Goal: Task Accomplishment & Management: Manage account settings

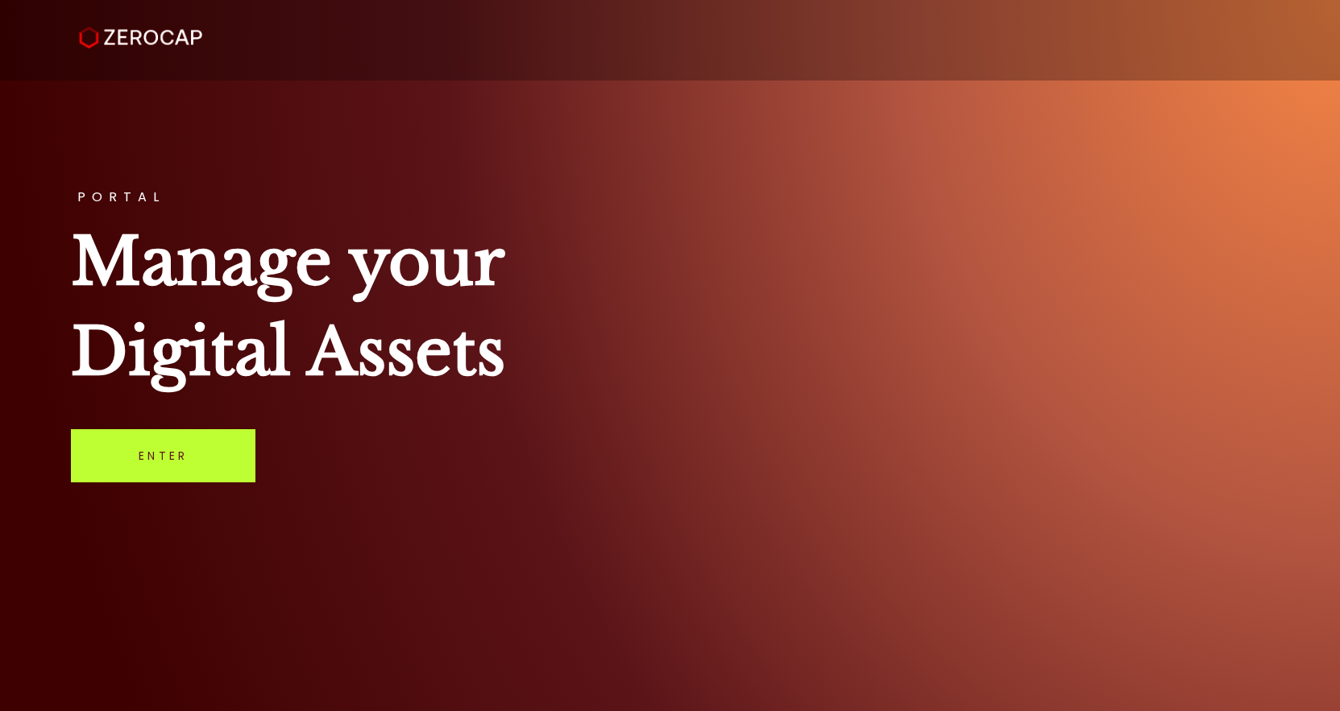
click at [175, 445] on link "Enter" at bounding box center [163, 455] width 184 height 53
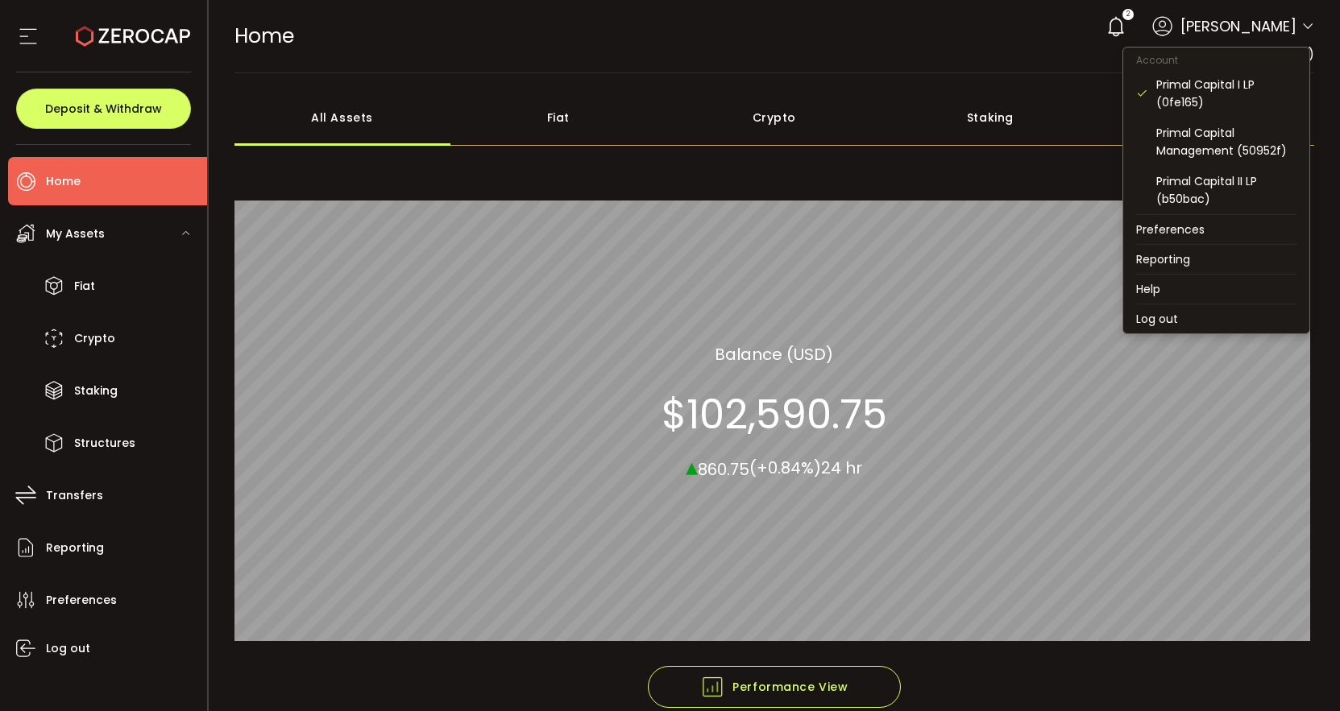
click at [1306, 25] on icon at bounding box center [1307, 26] width 13 height 13
click at [1229, 179] on div "Primal Capital II LP (b50bac)" at bounding box center [1226, 189] width 140 height 35
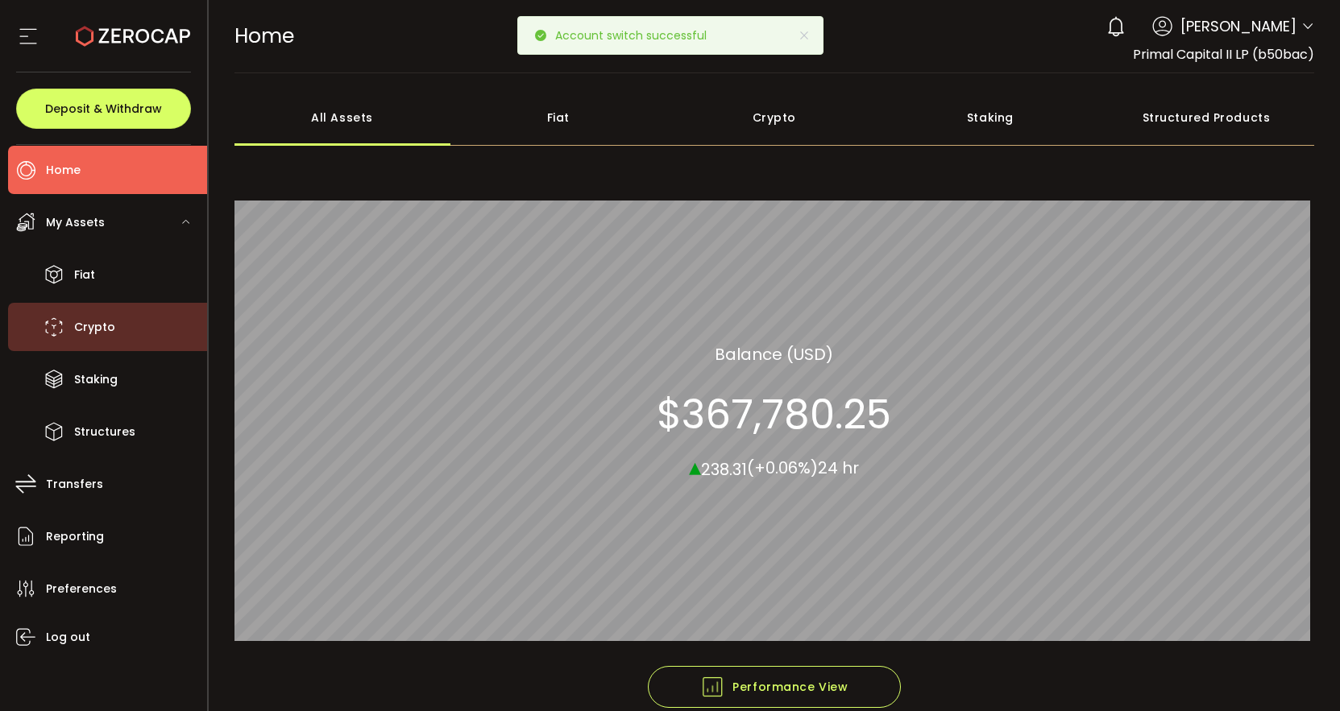
scroll to position [12, 0]
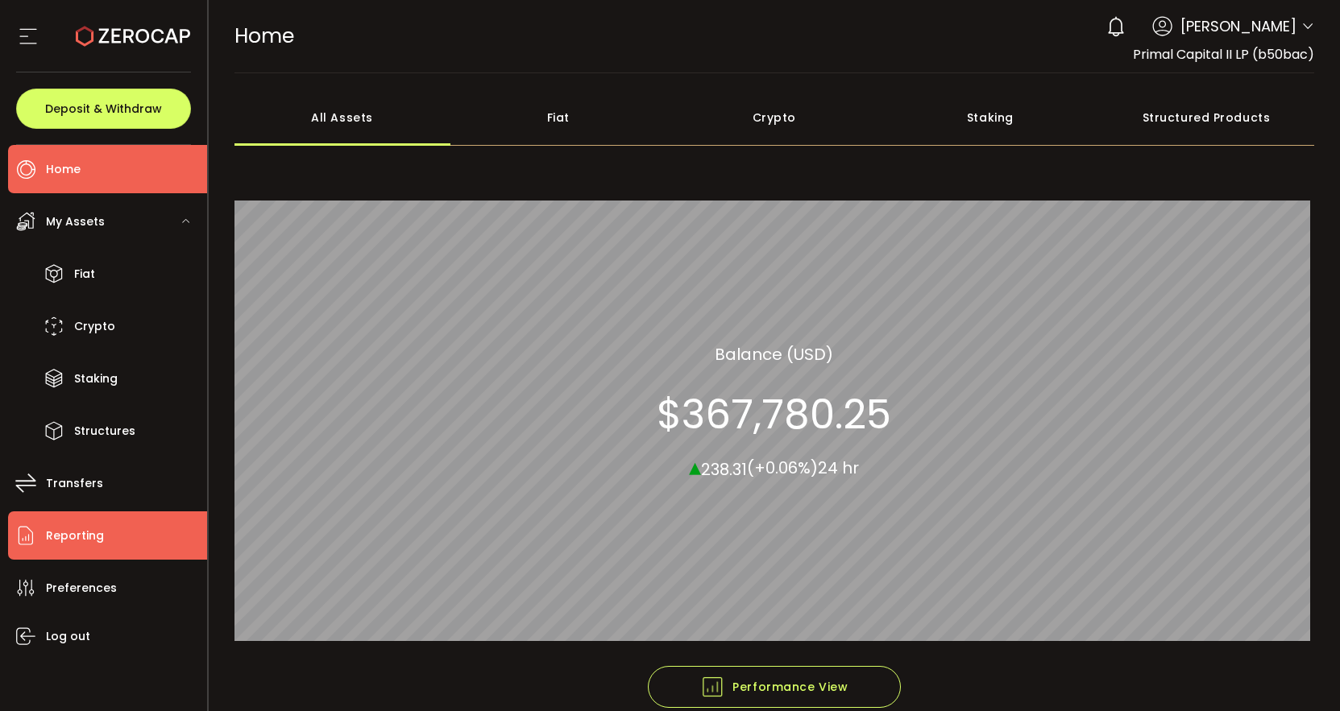
click at [86, 525] on span "Reporting" at bounding box center [75, 535] width 58 height 23
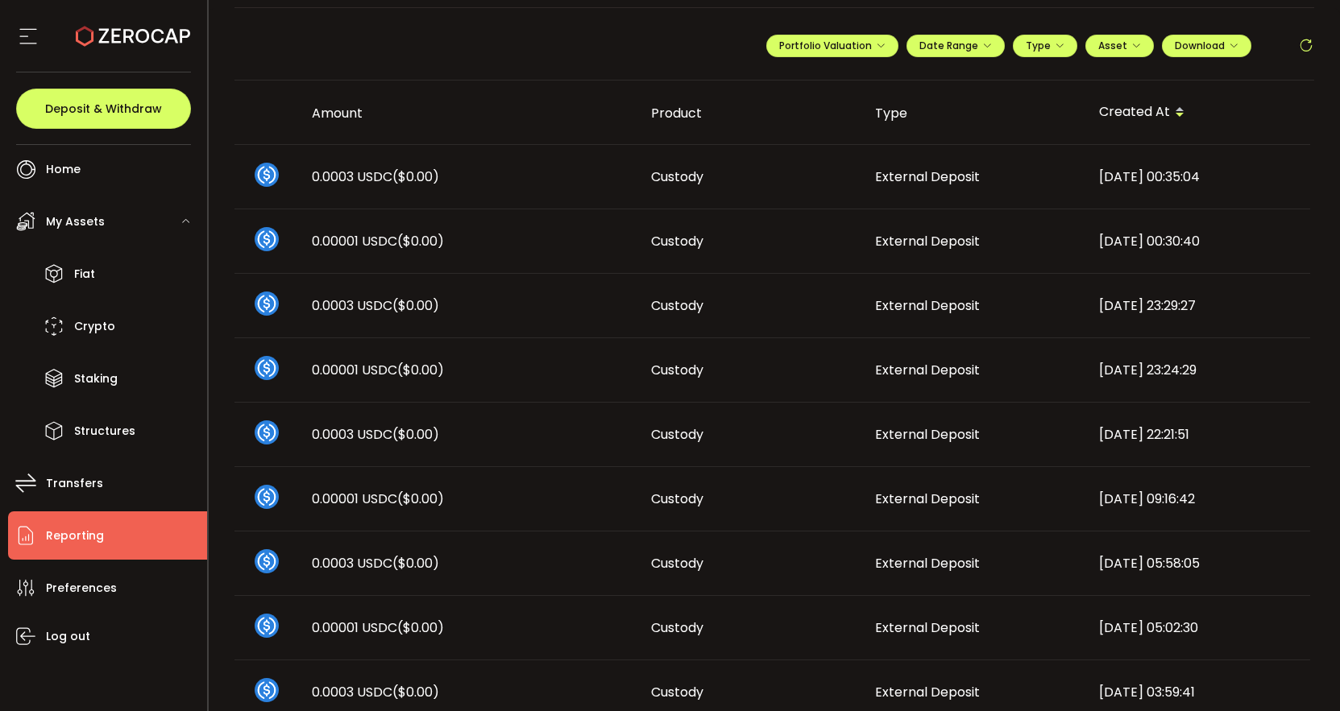
scroll to position [49, 0]
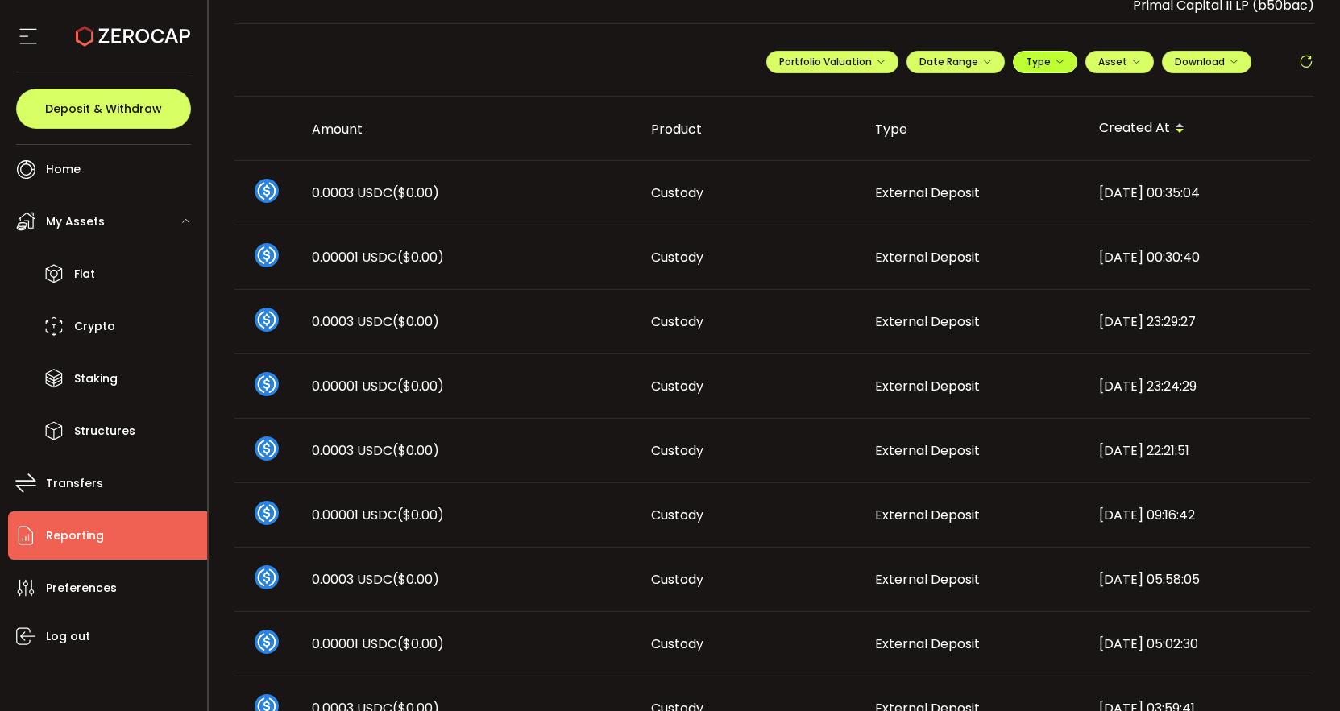
click at [1055, 60] on icon "button" at bounding box center [1060, 62] width 10 height 10
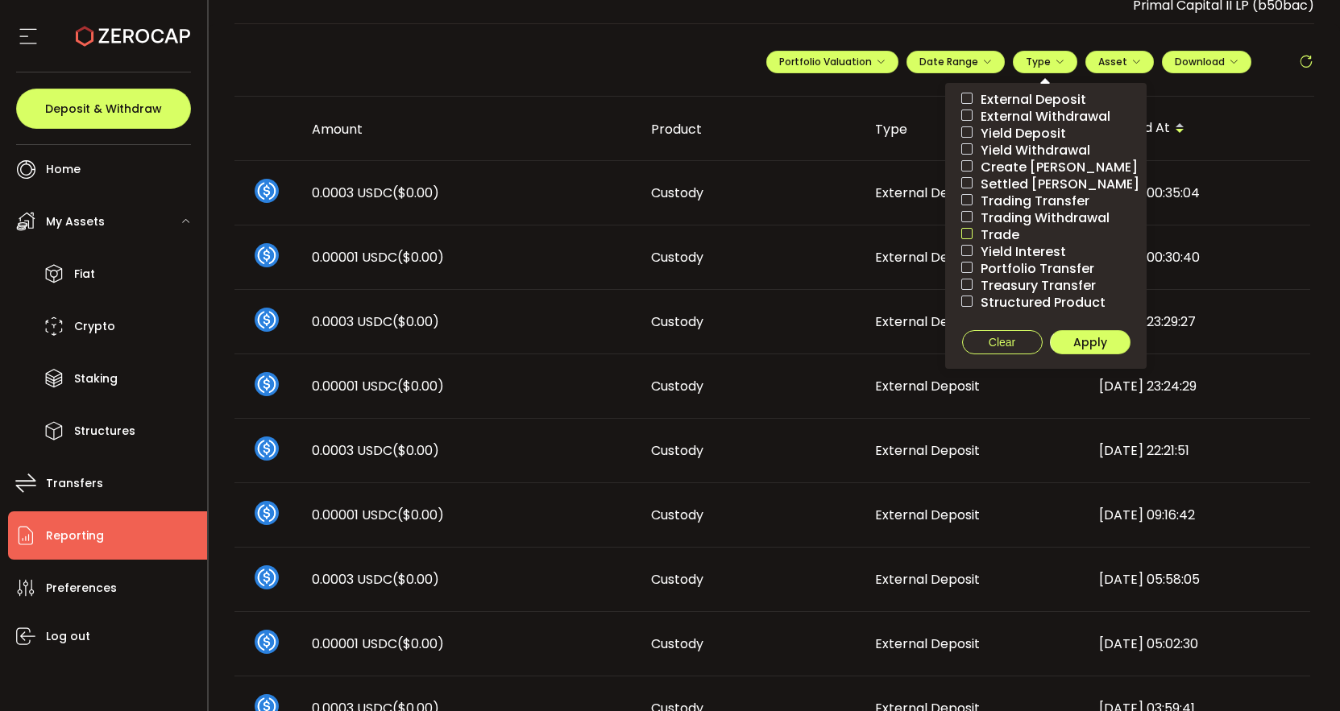
click at [962, 233] on span at bounding box center [966, 233] width 11 height 11
click at [1096, 344] on span "Apply" at bounding box center [1090, 342] width 34 height 16
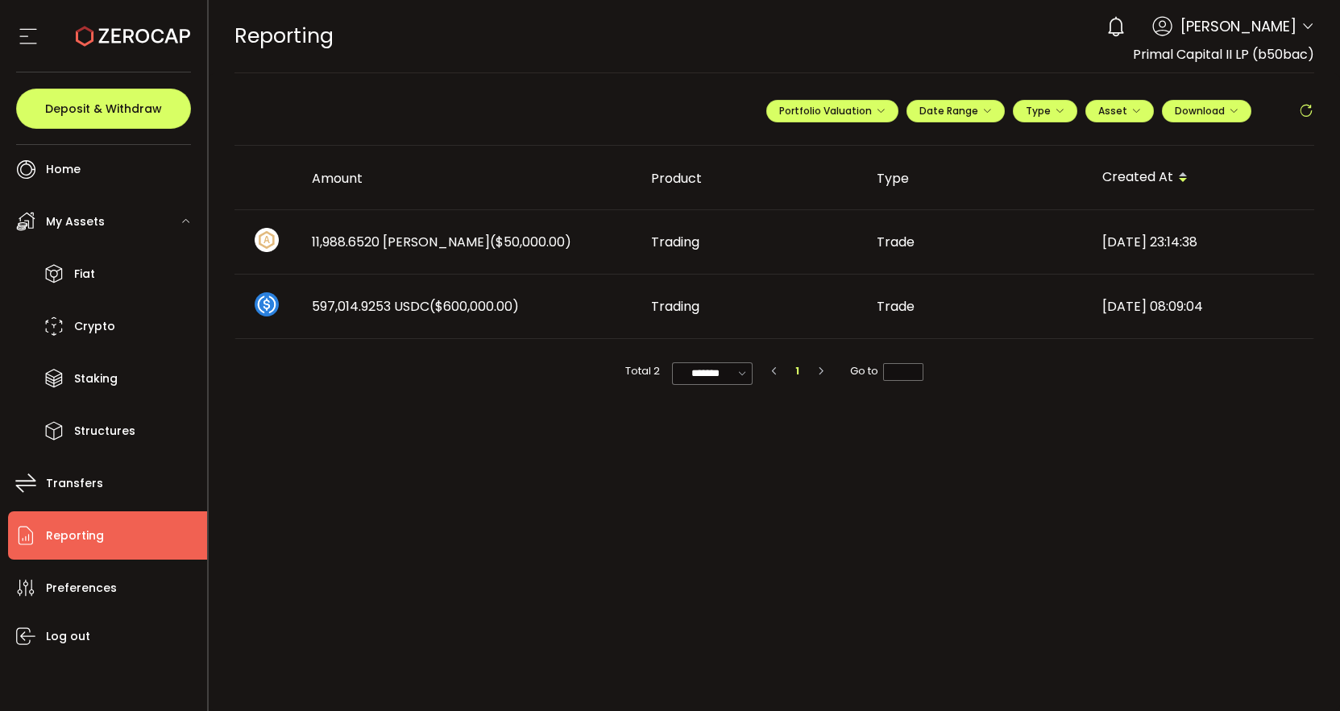
drag, startPoint x: 1133, startPoint y: 54, endPoint x: 1318, endPoint y: 55, distance: 185.3
click at [1318, 55] on header "PDF is being processed and will download to your computer REPORTING Buy Power $…" at bounding box center [775, 36] width 1132 height 73
copy span "Primal Capital II LP (b50bac)"
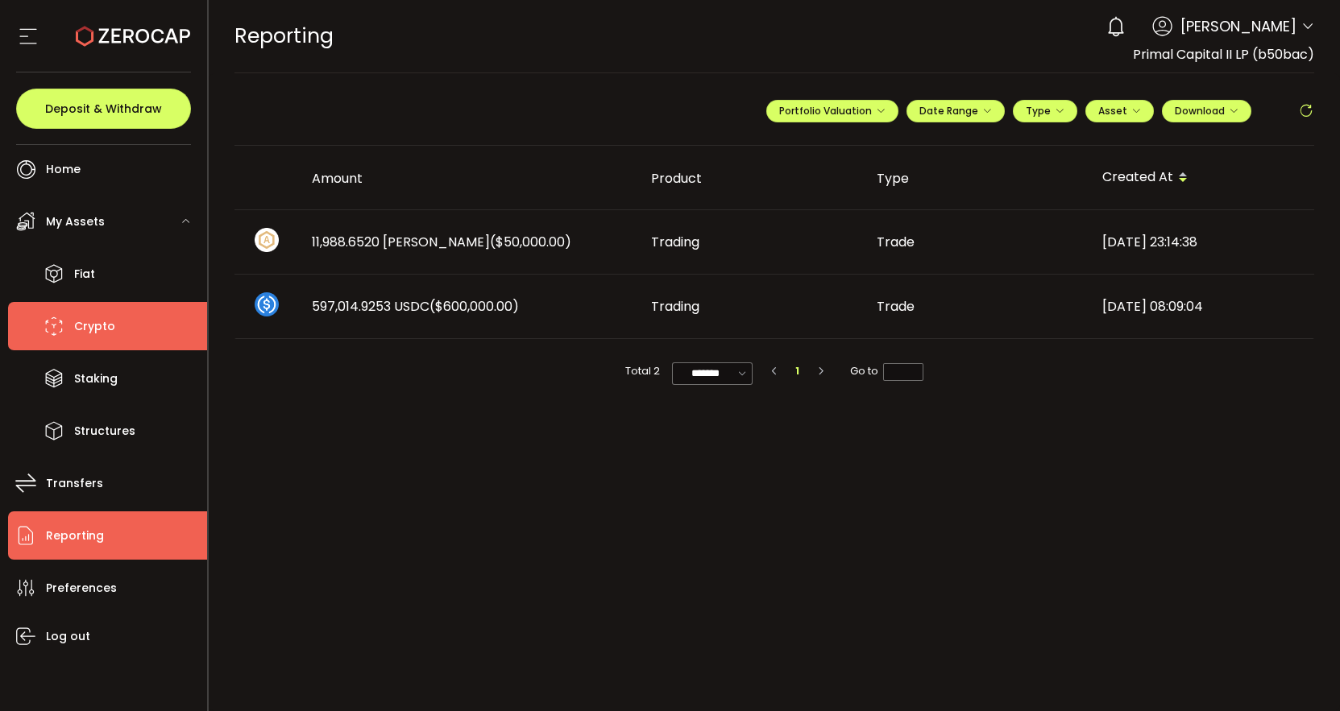
click at [100, 332] on span "Crypto" at bounding box center [94, 326] width 41 height 23
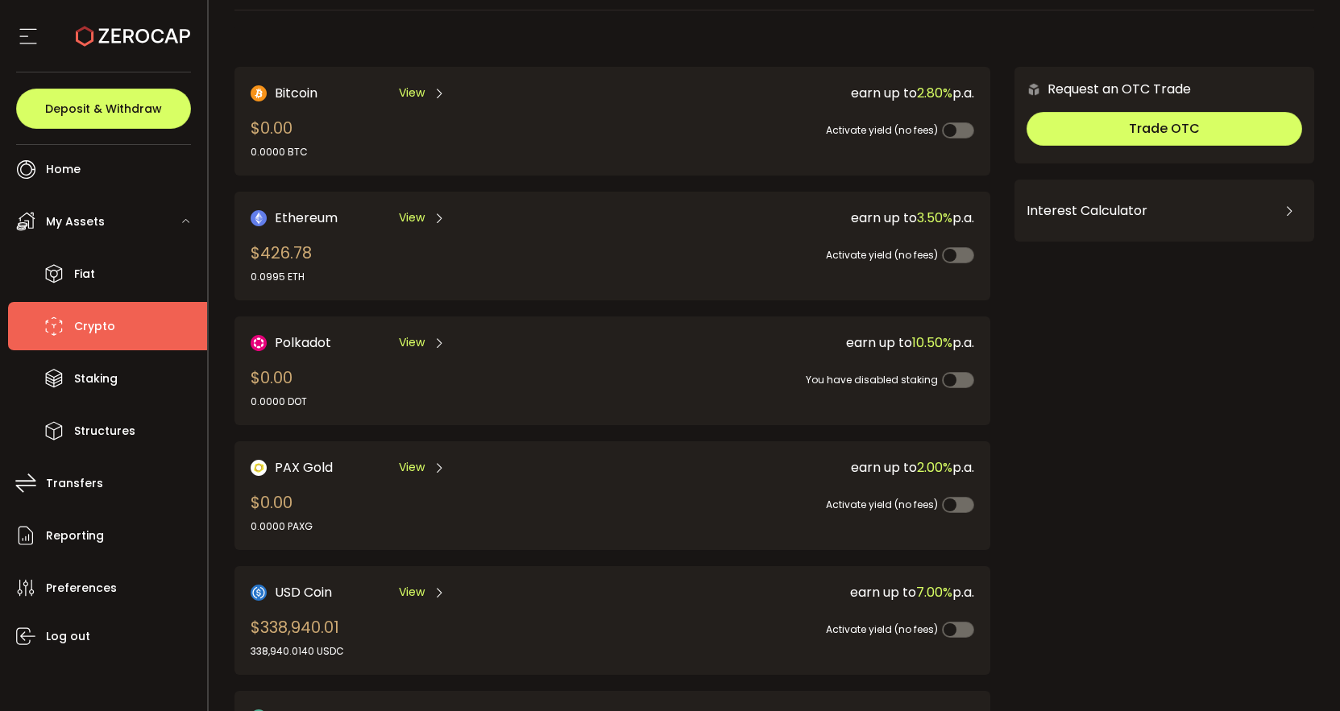
scroll to position [129, 0]
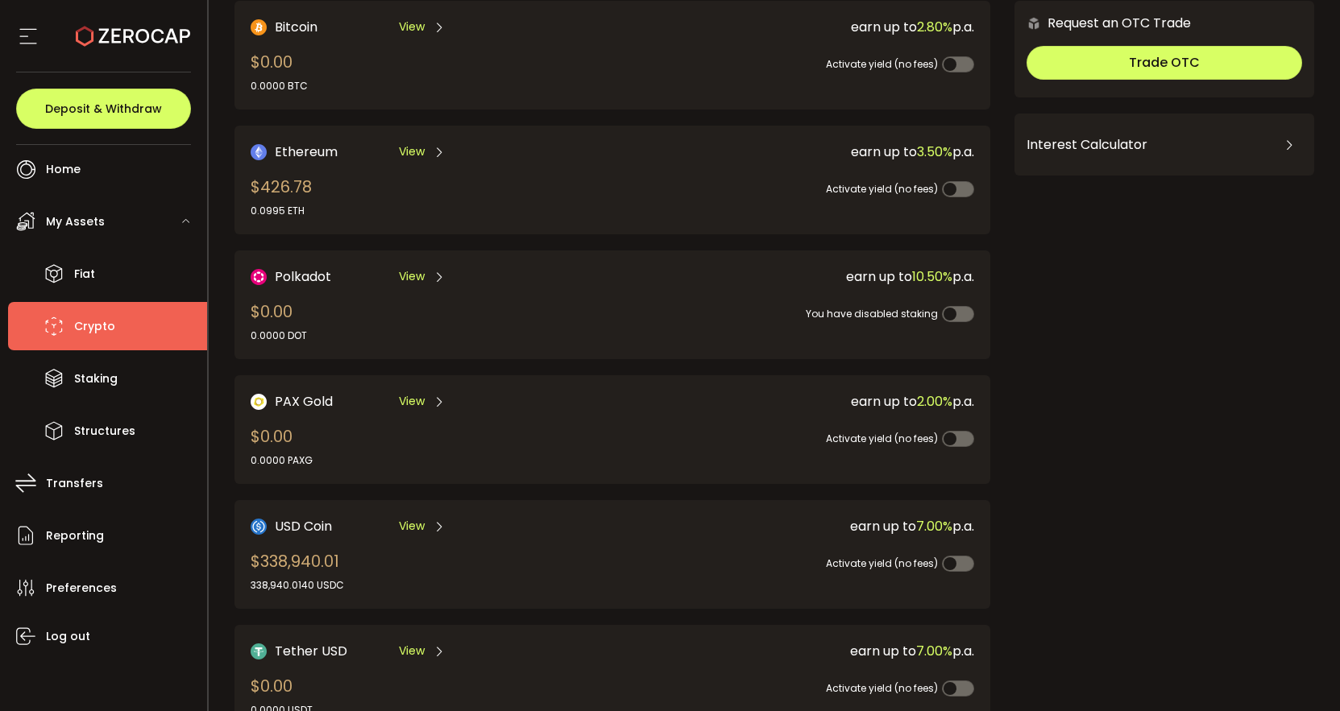
click at [417, 518] on span "View" at bounding box center [412, 526] width 26 height 17
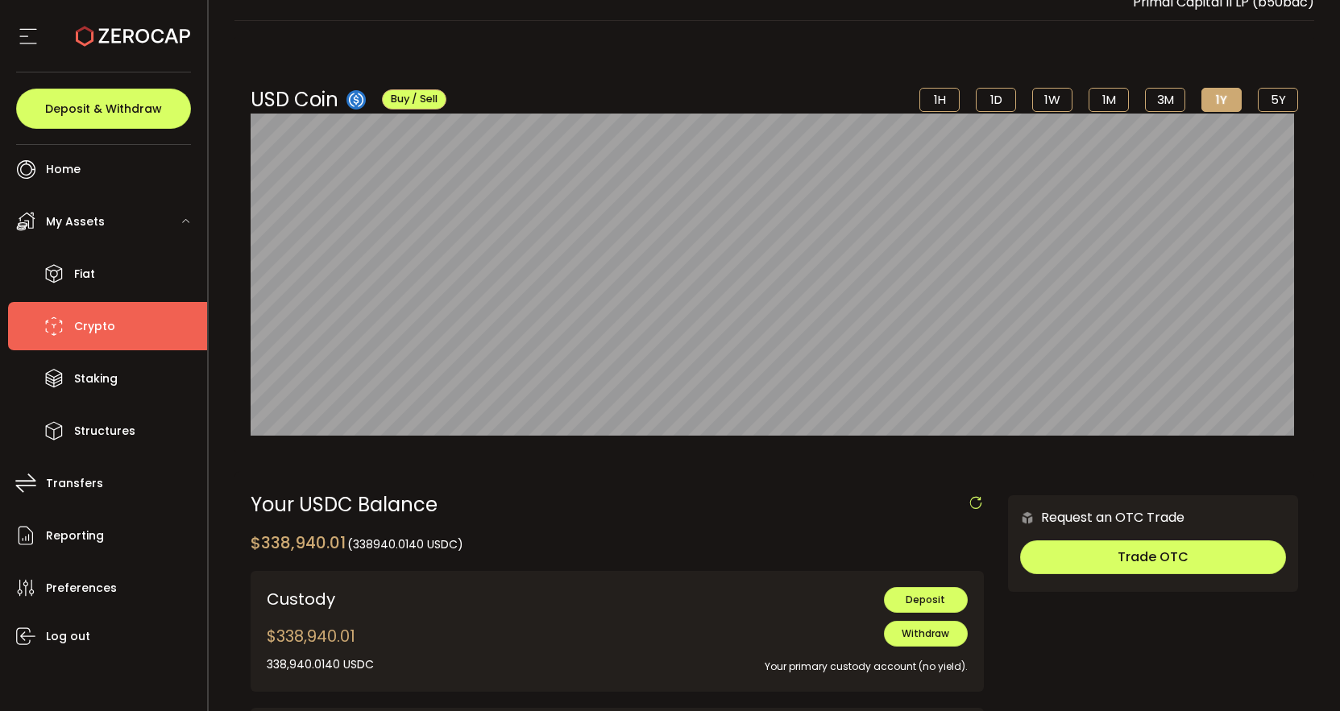
scroll to position [114, 0]
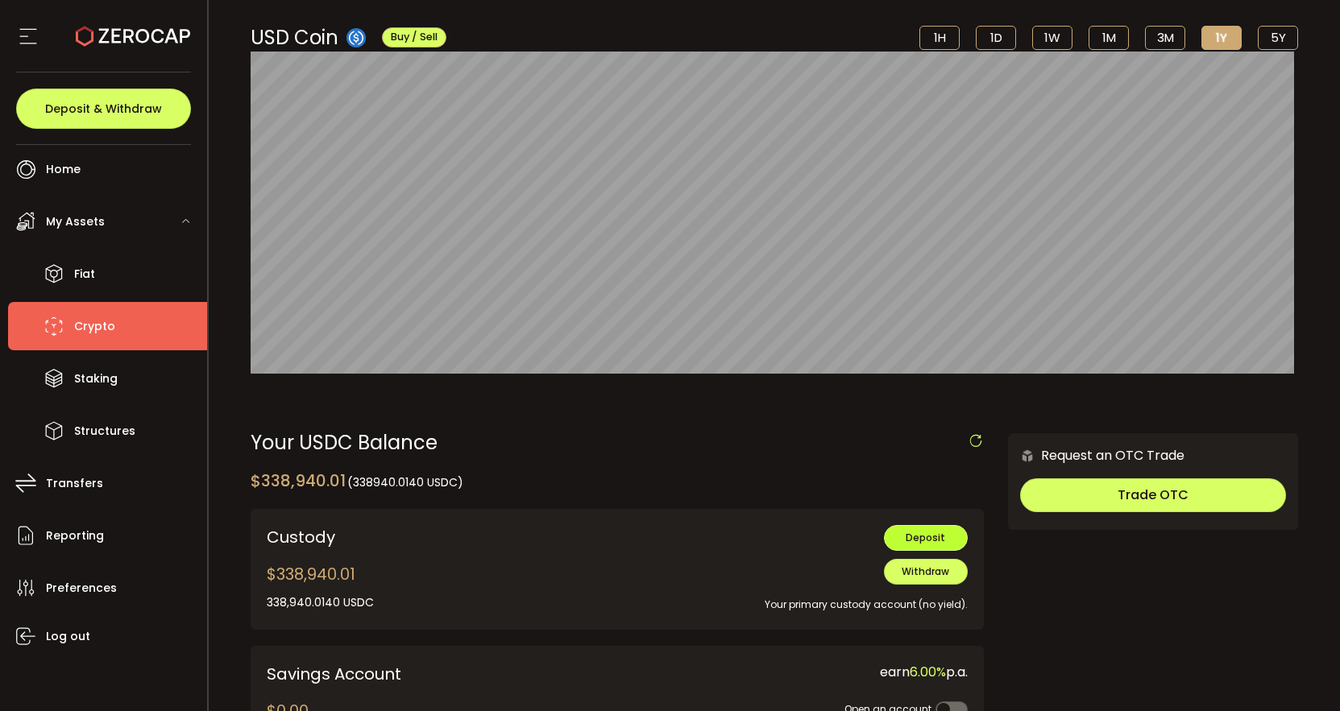
click at [928, 541] on span "Deposit" at bounding box center [924, 538] width 39 height 14
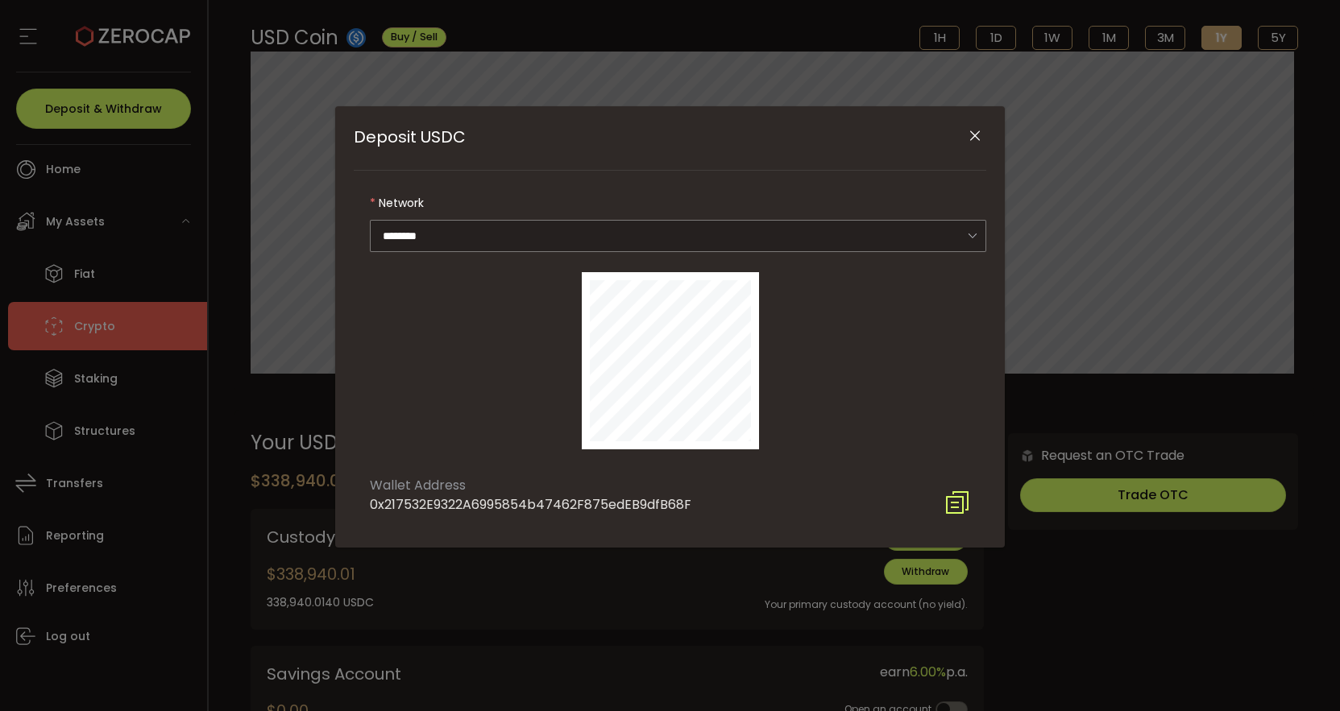
click at [973, 138] on icon "Close" at bounding box center [975, 136] width 16 height 16
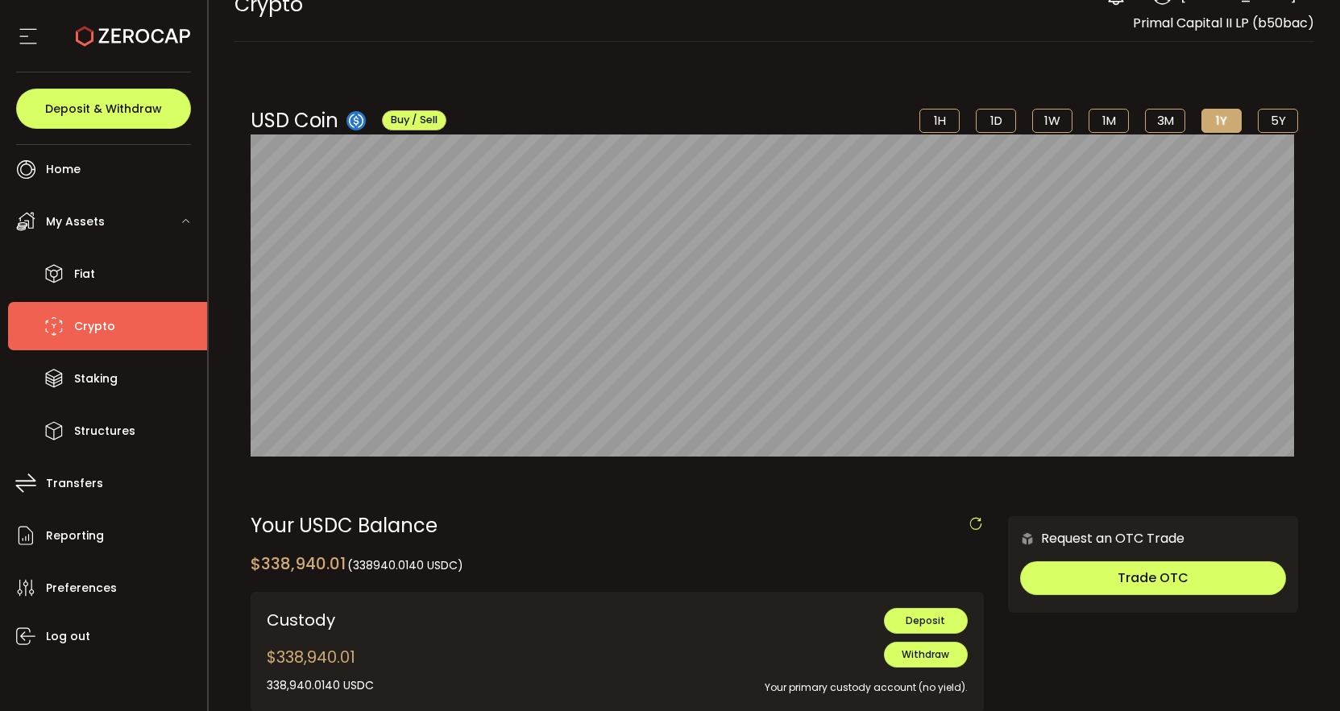
scroll to position [0, 0]
